Goal: Task Accomplishment & Management: Manage account settings

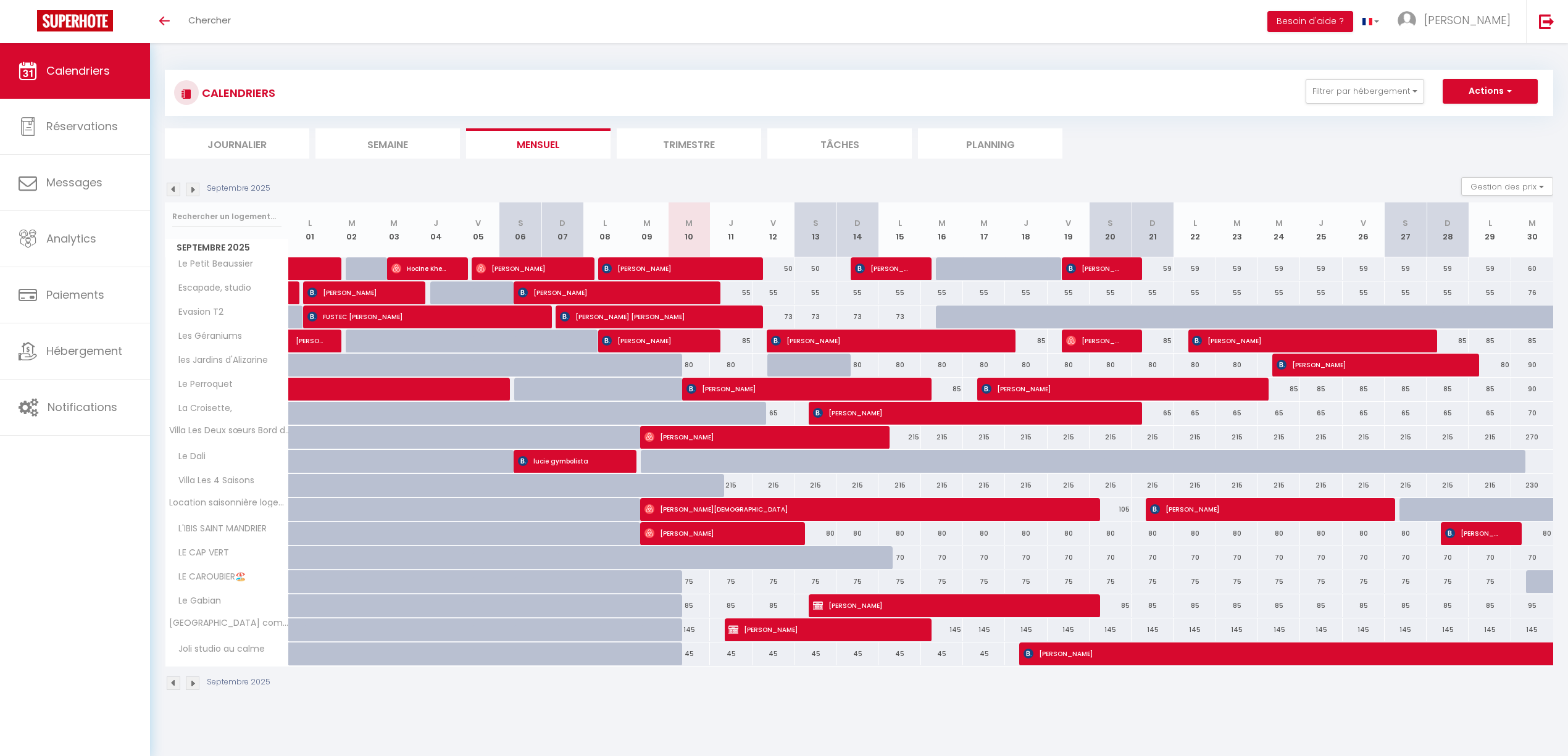
click at [196, 191] on img at bounding box center [192, 189] width 13 height 13
select select
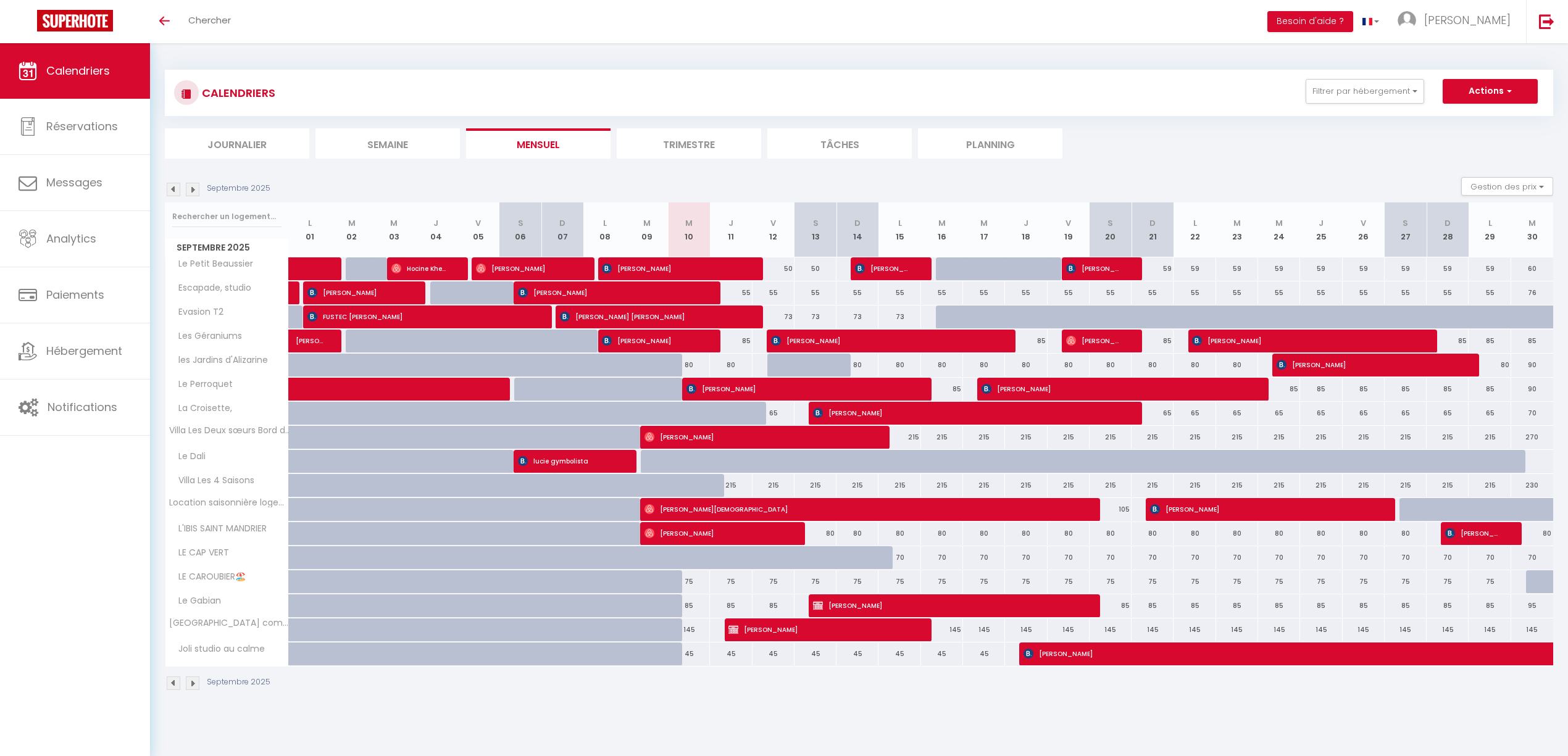
select select
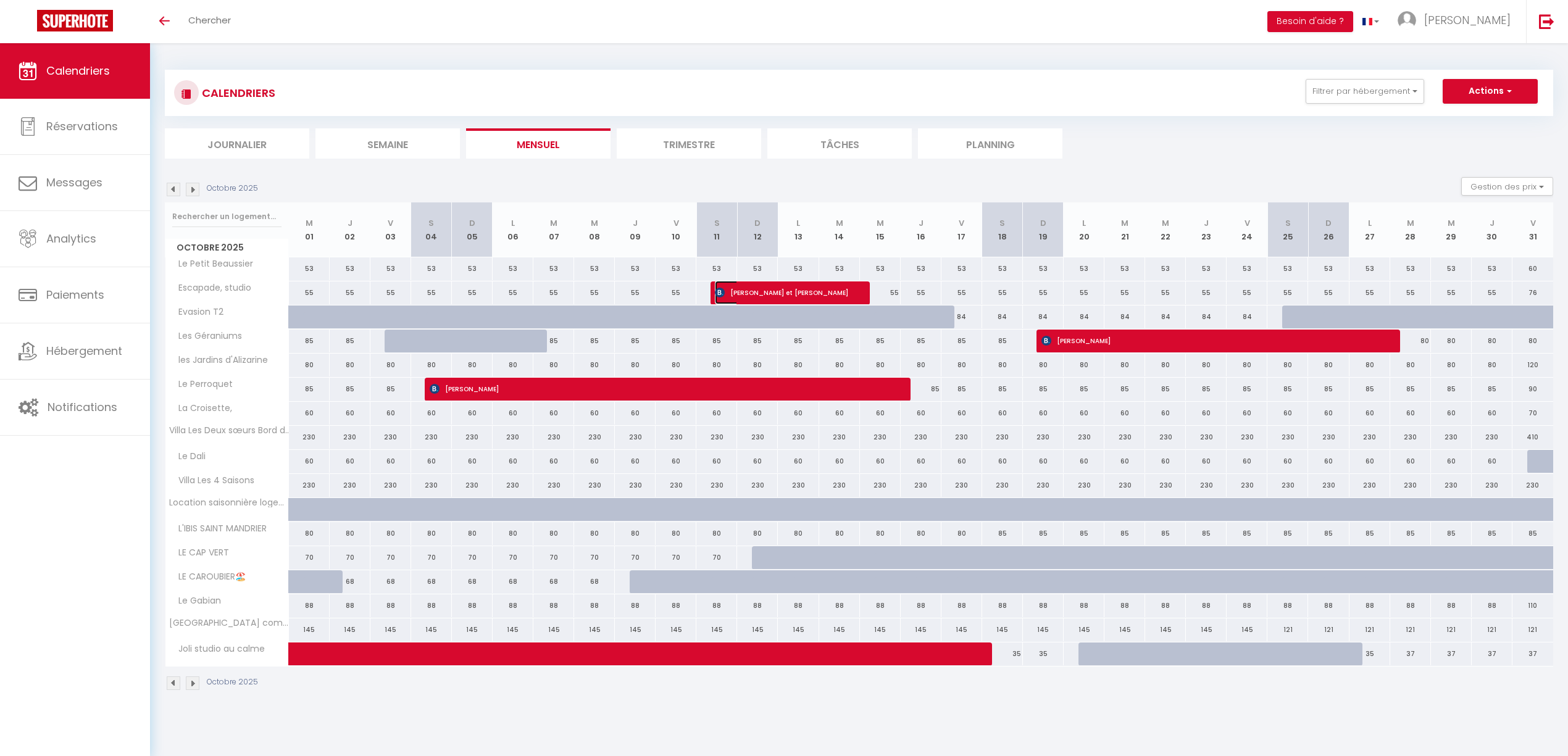
click at [766, 284] on span "[PERSON_NAME] et [PERSON_NAME]" at bounding box center [783, 293] width 136 height 24
select select "OK"
select select "0"
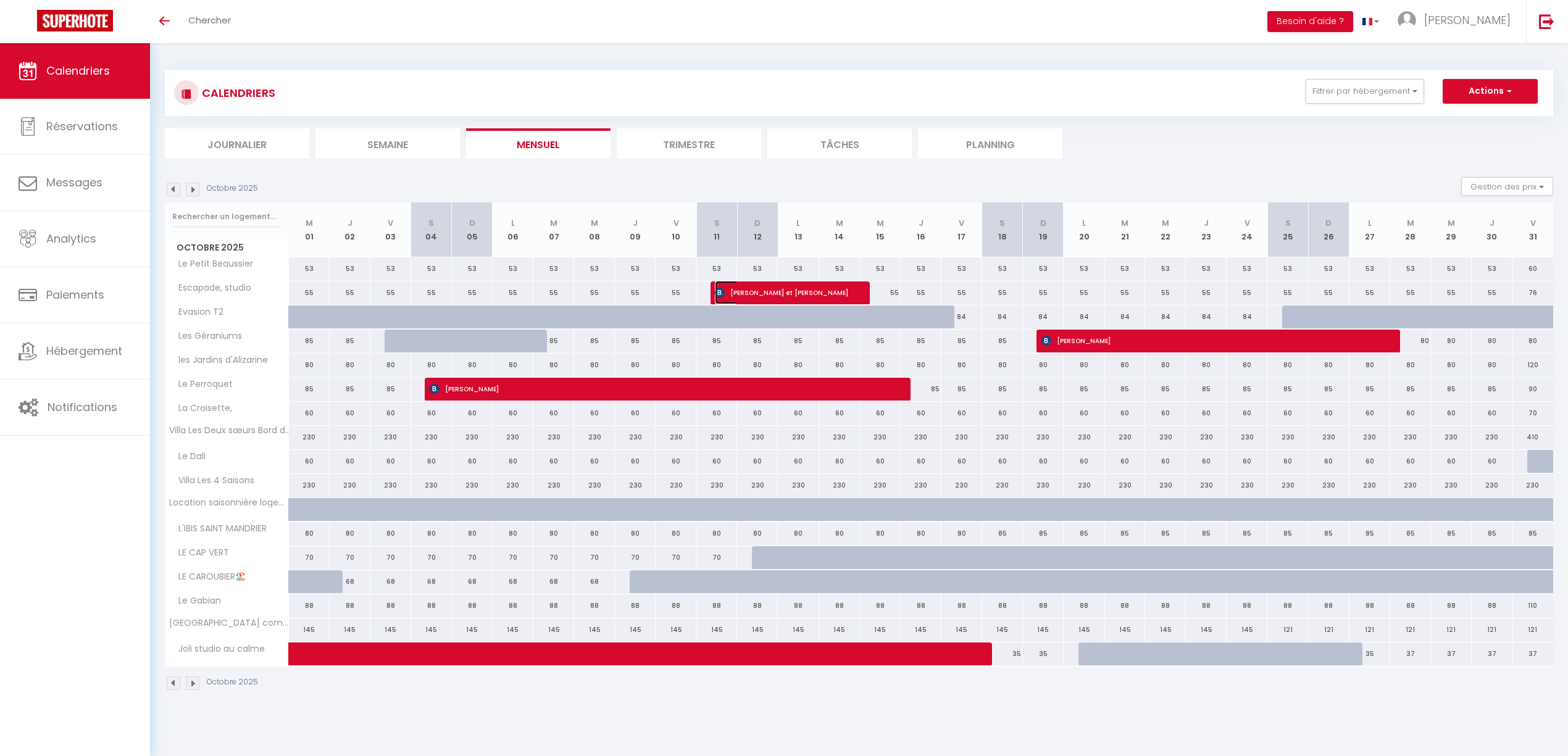
select select "1"
select select
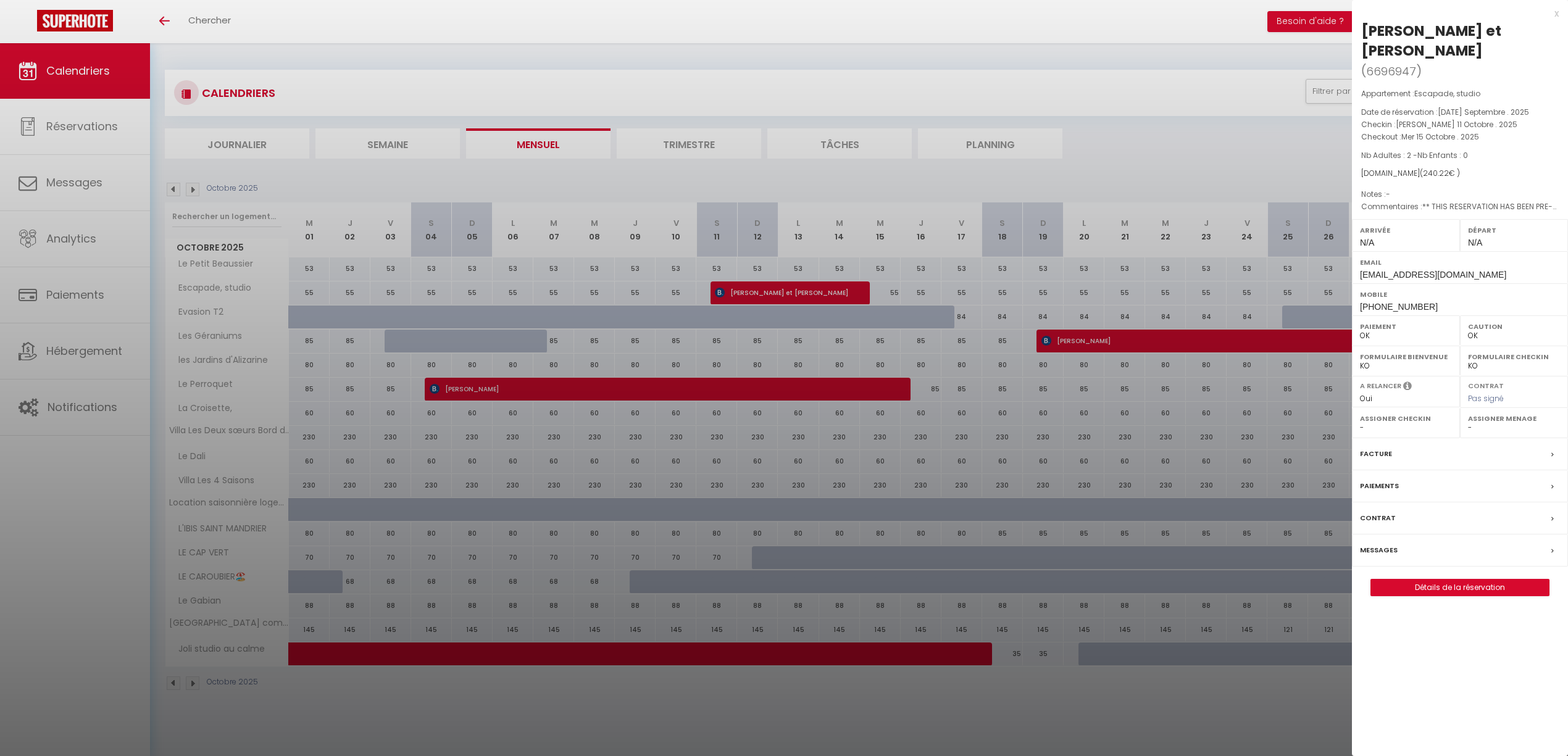
click at [842, 174] on div at bounding box center [784, 378] width 1568 height 756
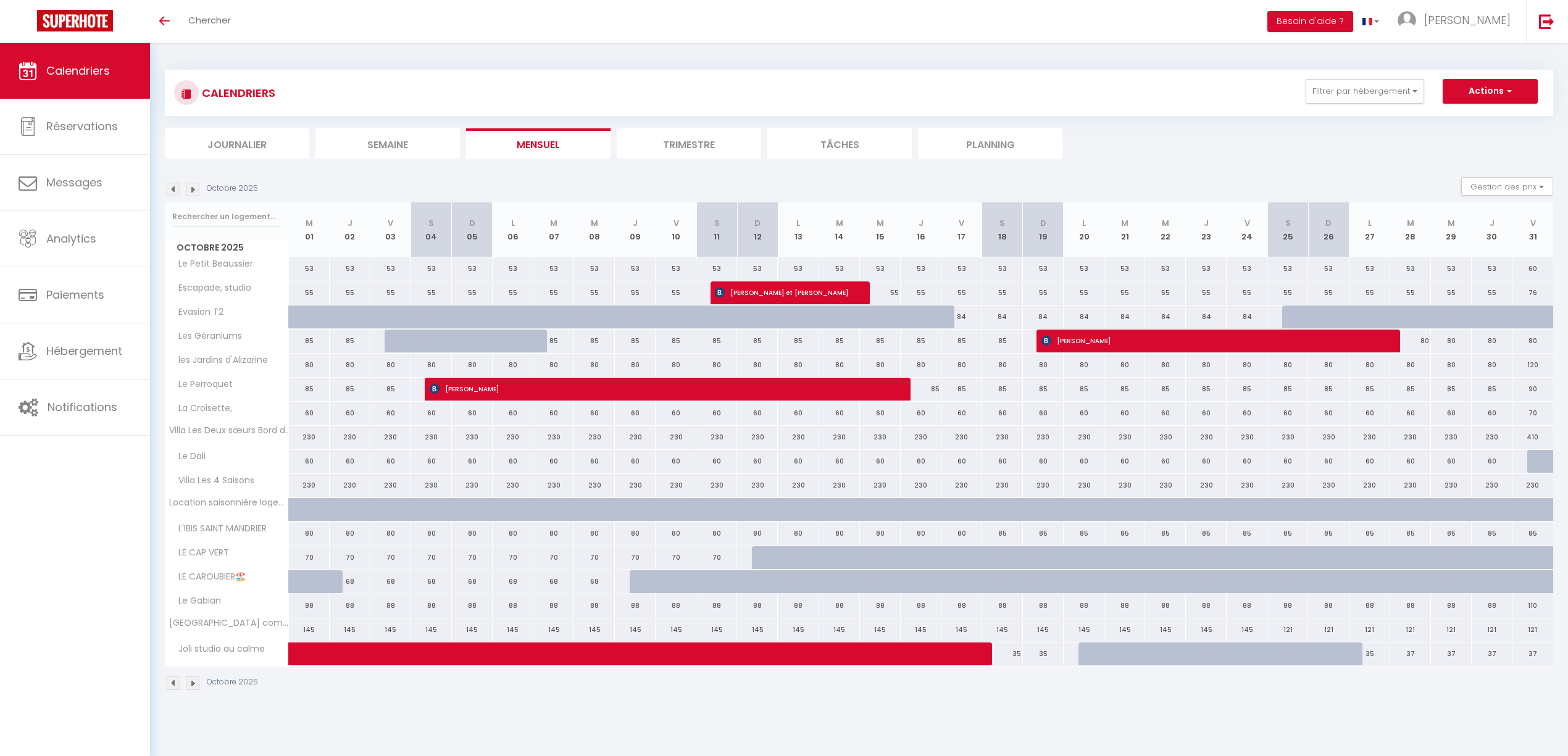
click at [811, 182] on div "Octobre 2025 Gestion des prix Nb Nuits minimum Règles Disponibilité" at bounding box center [859, 190] width 1388 height 25
